Goal: Information Seeking & Learning: Learn about a topic

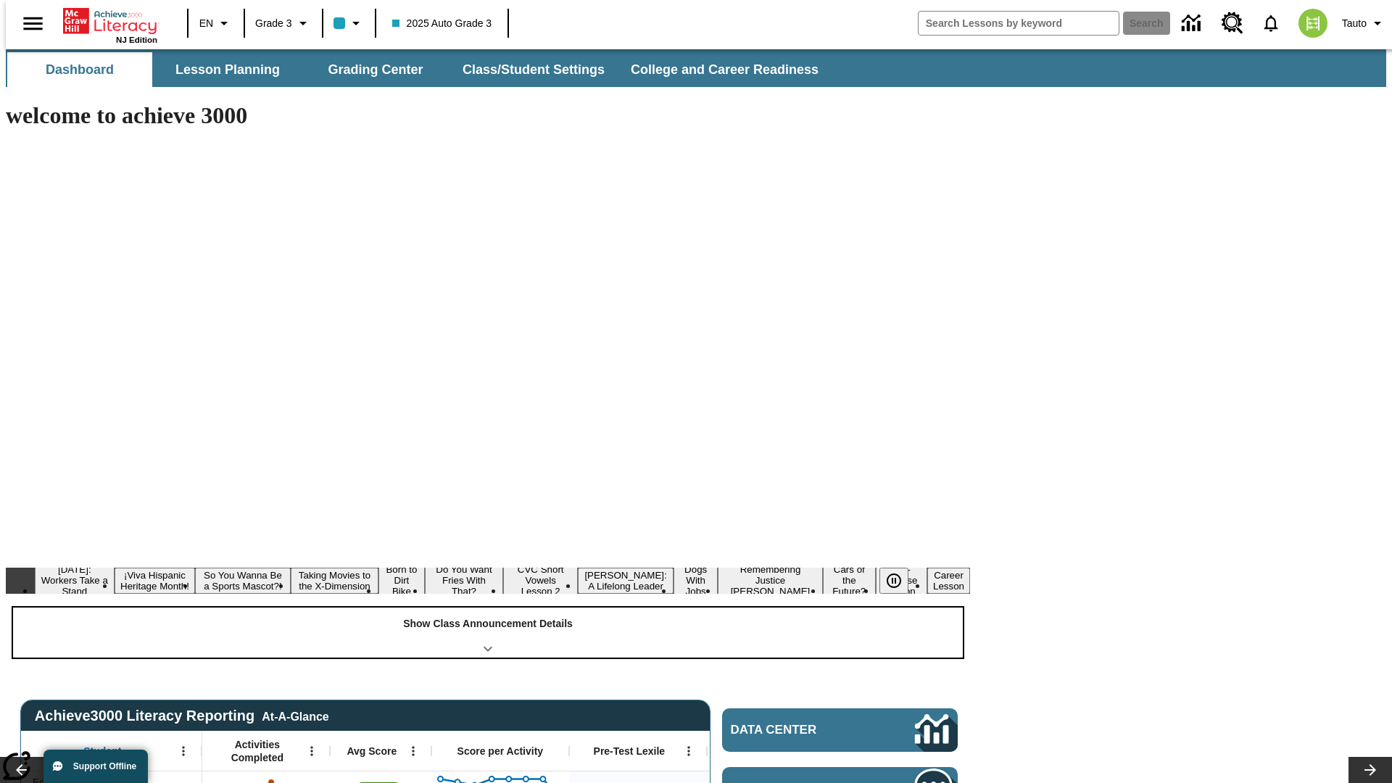
click at [488, 607] on div "Show Class Announcement Details" at bounding box center [488, 632] width 950 height 50
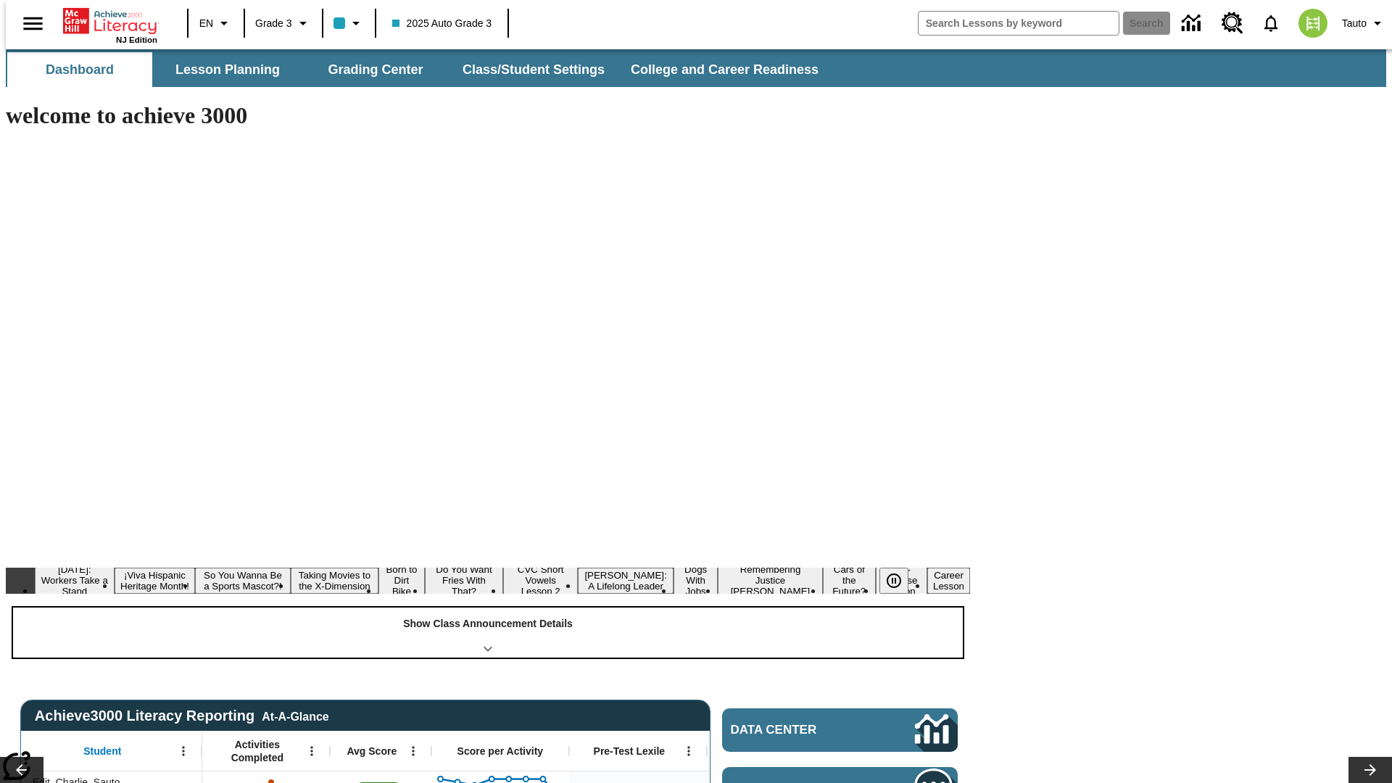
click at [488, 607] on div "Show Class Announcement Details" at bounding box center [488, 632] width 950 height 50
